Goal: Task Accomplishment & Management: Use online tool/utility

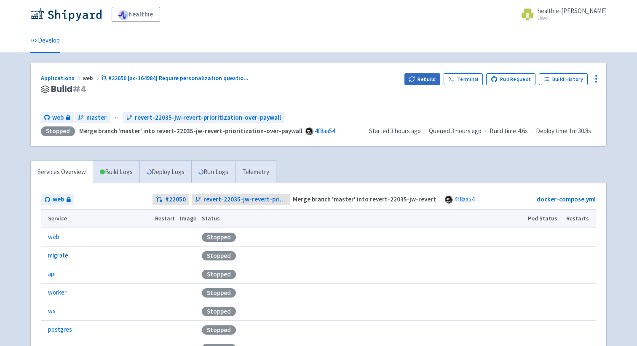
click at [411, 77] on button "Rebuild" at bounding box center [422, 79] width 36 height 12
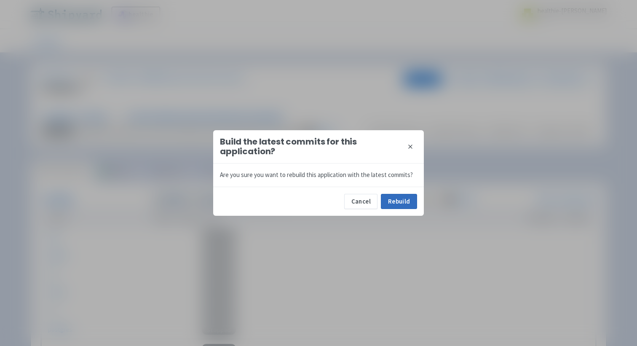
click at [409, 205] on button "Rebuild" at bounding box center [399, 201] width 36 height 15
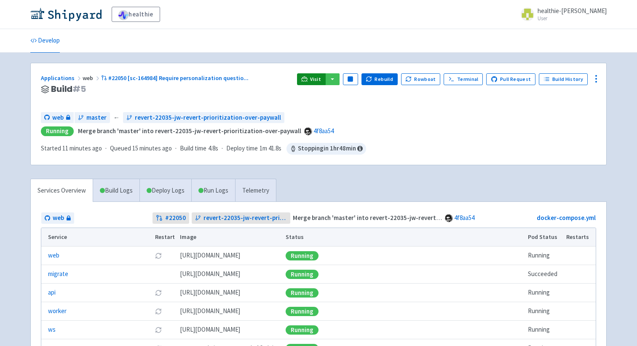
click at [317, 76] on span "Visit" at bounding box center [315, 79] width 11 height 7
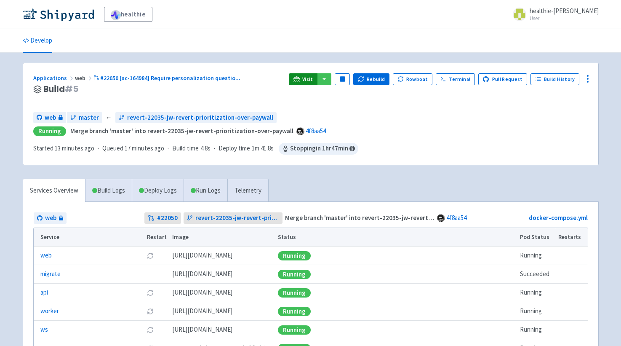
click at [307, 76] on link "Visit" at bounding box center [303, 79] width 29 height 12
click at [307, 80] on link "Visit" at bounding box center [303, 79] width 29 height 12
